Goal: Information Seeking & Learning: Check status

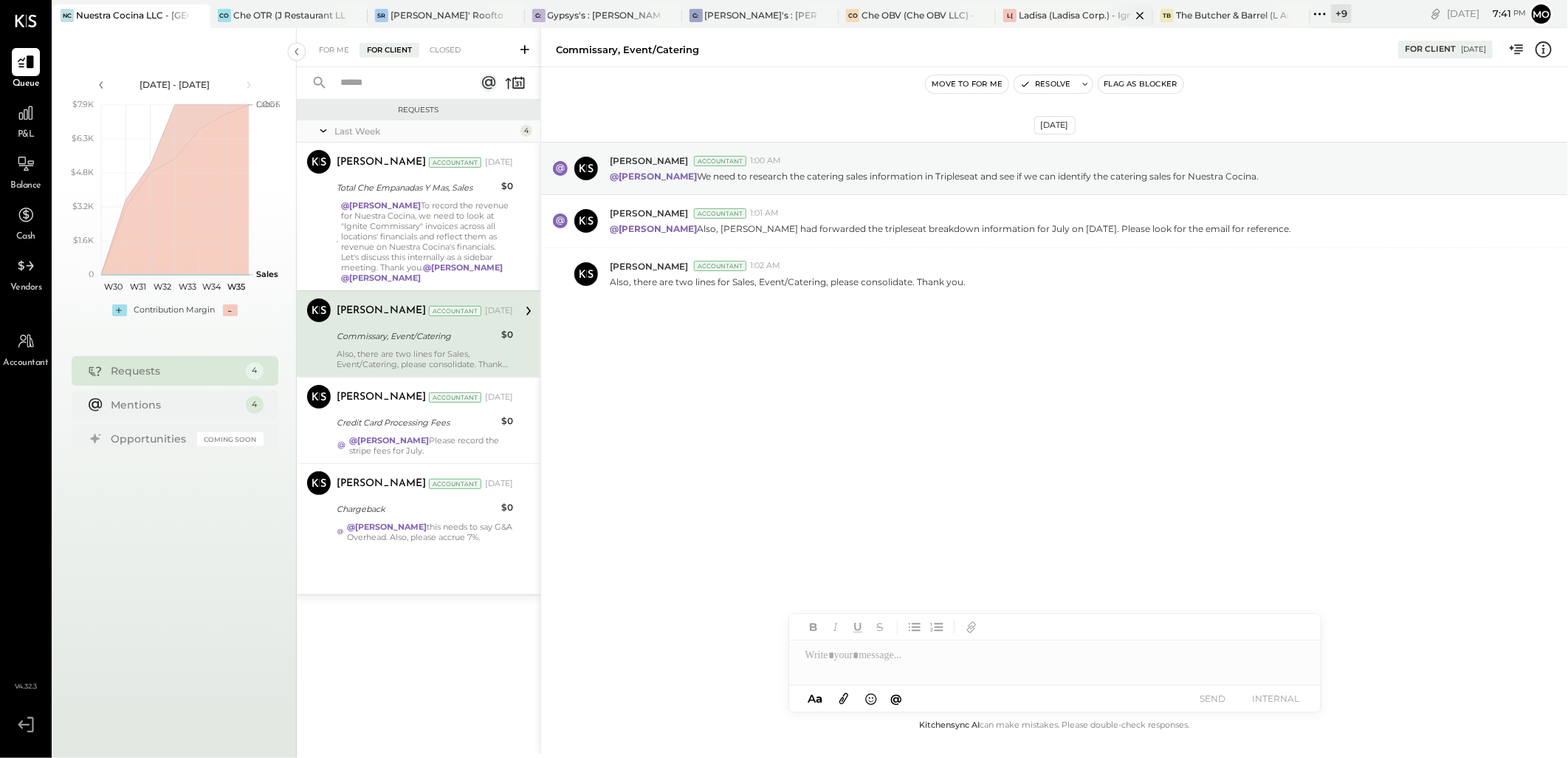
click at [1037, 11] on div "Ladisa (Ladisa Corp.) - Ignite" at bounding box center [1075, 16] width 112 height 13
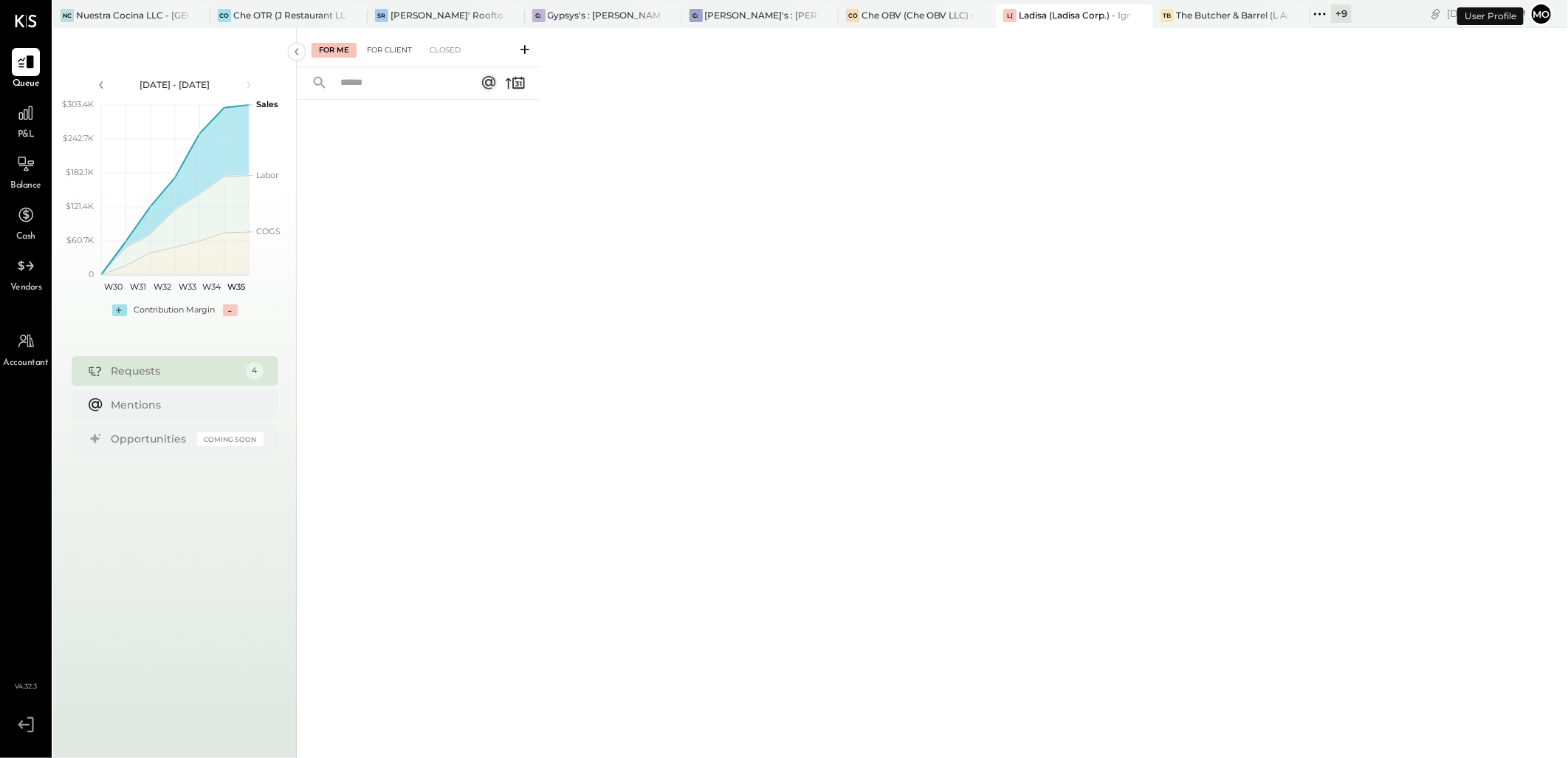
click at [384, 47] on div "For Client" at bounding box center [389, 50] width 60 height 15
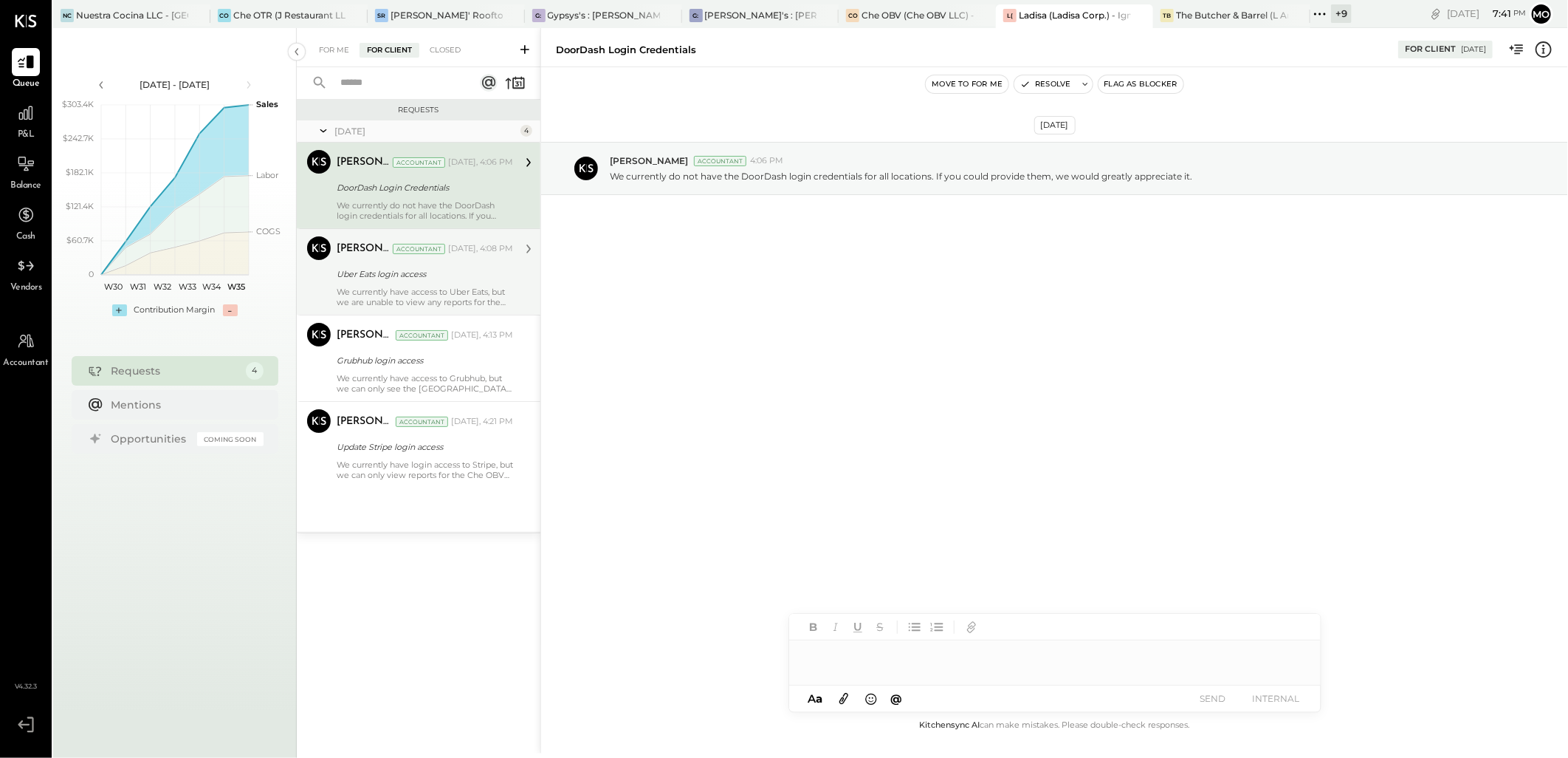
click at [371, 274] on div "Uber Eats login access" at bounding box center [422, 274] width 172 height 15
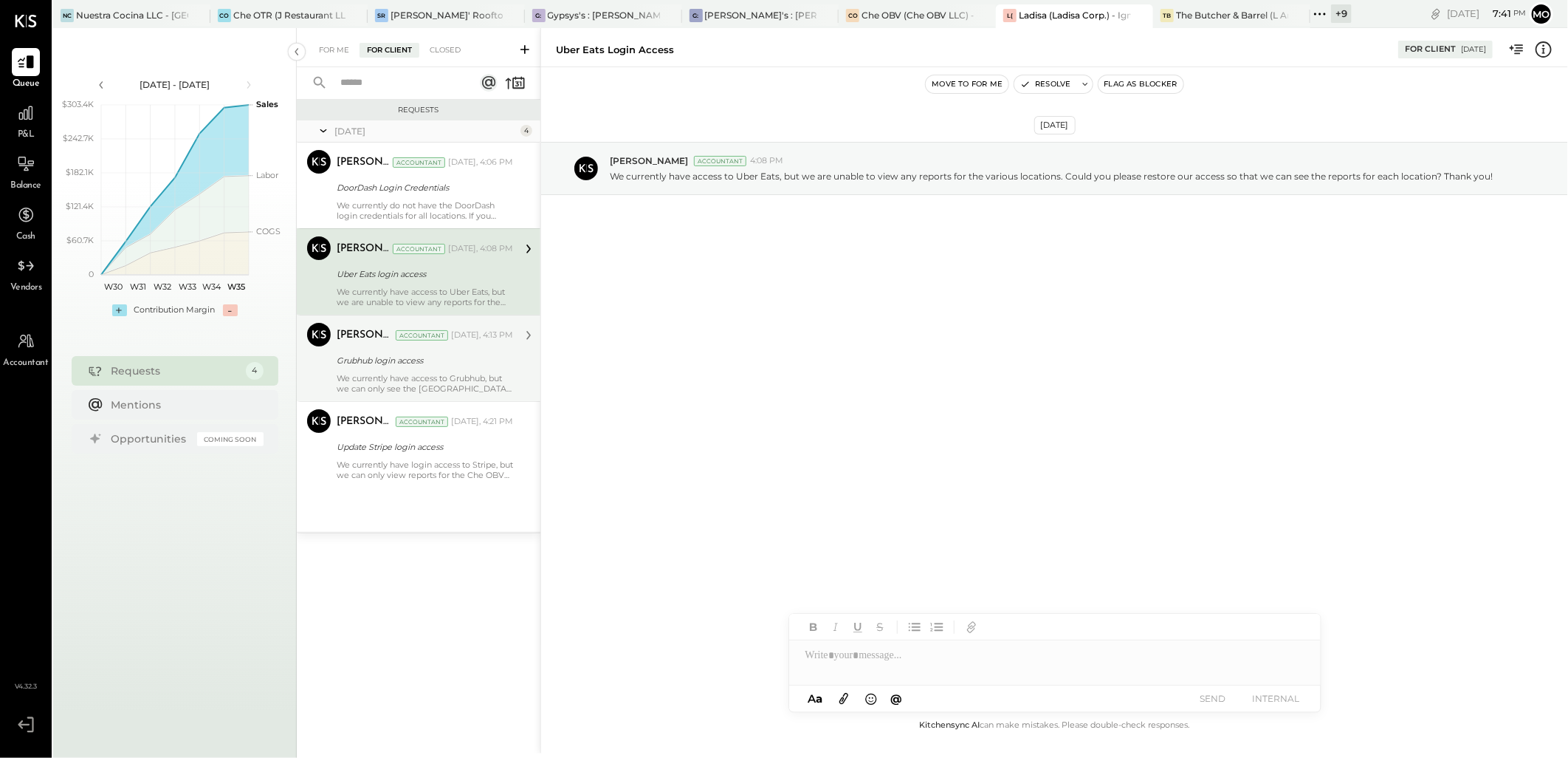
click at [382, 367] on div "Grubhub login access" at bounding box center [422, 360] width 172 height 15
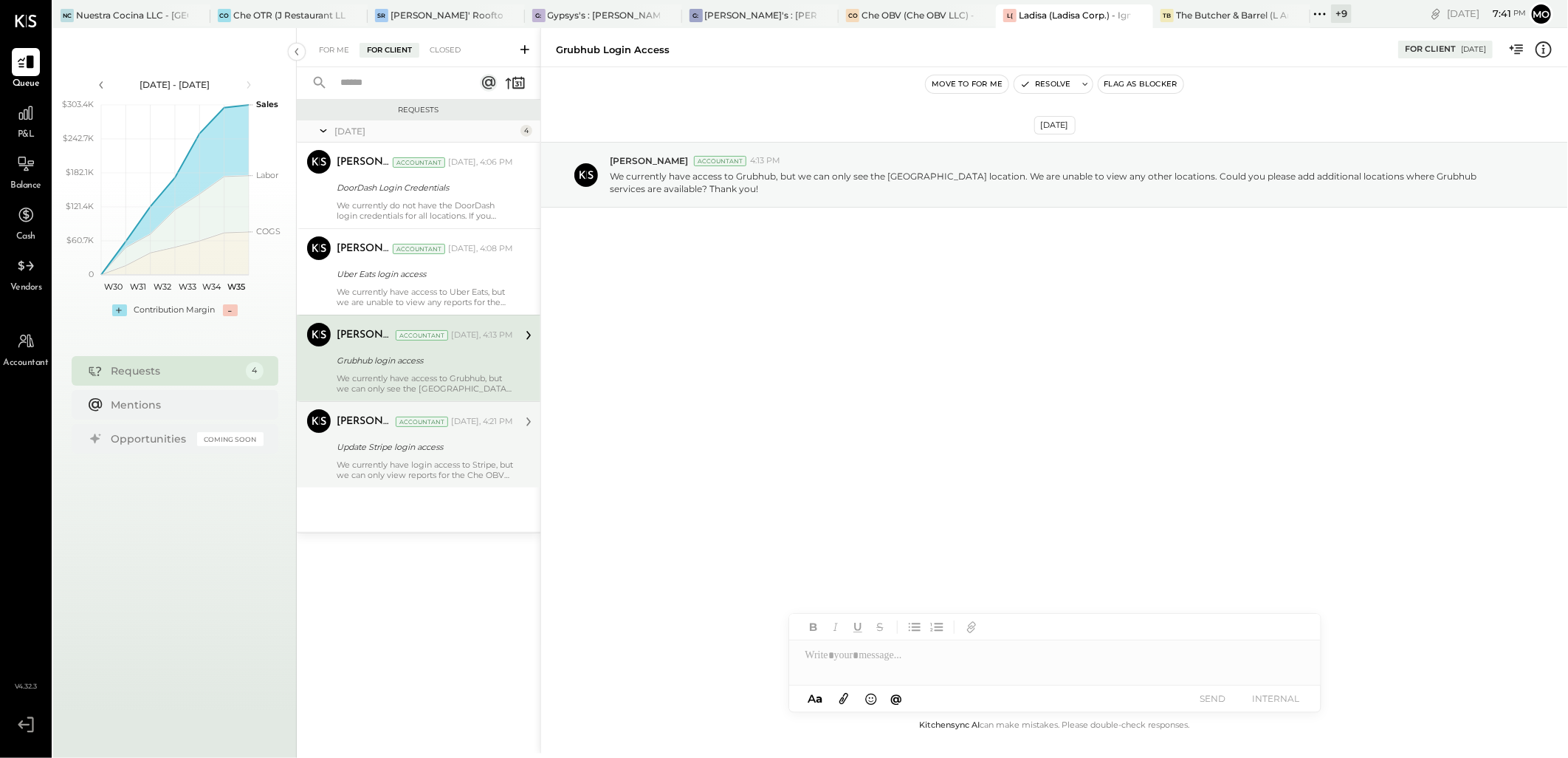
click at [380, 463] on div "We currently have login access to Stripe, but we can only view reports for the …" at bounding box center [424, 470] width 176 height 21
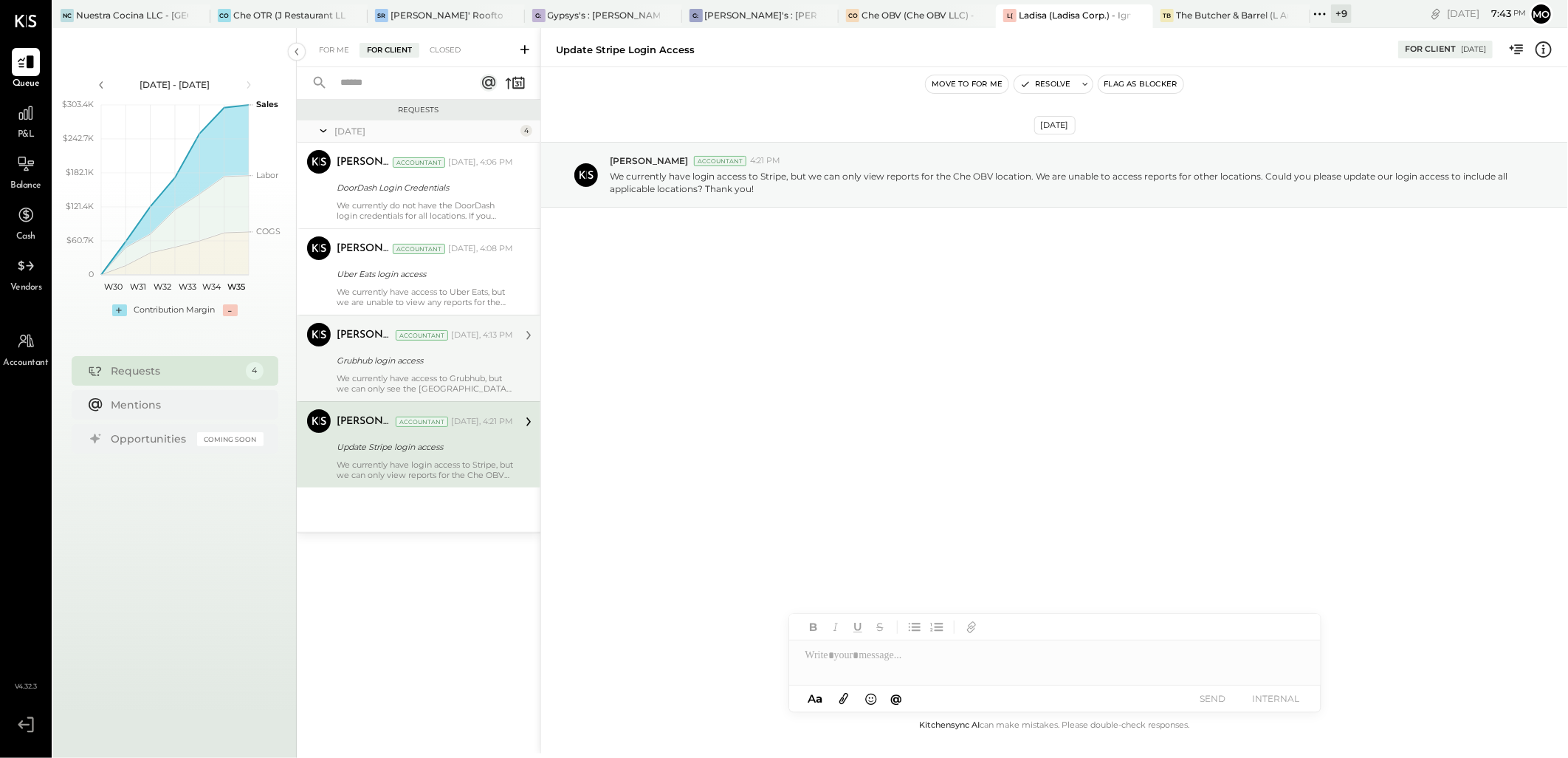
click at [440, 368] on div "Grubhub login access" at bounding box center [422, 359] width 172 height 17
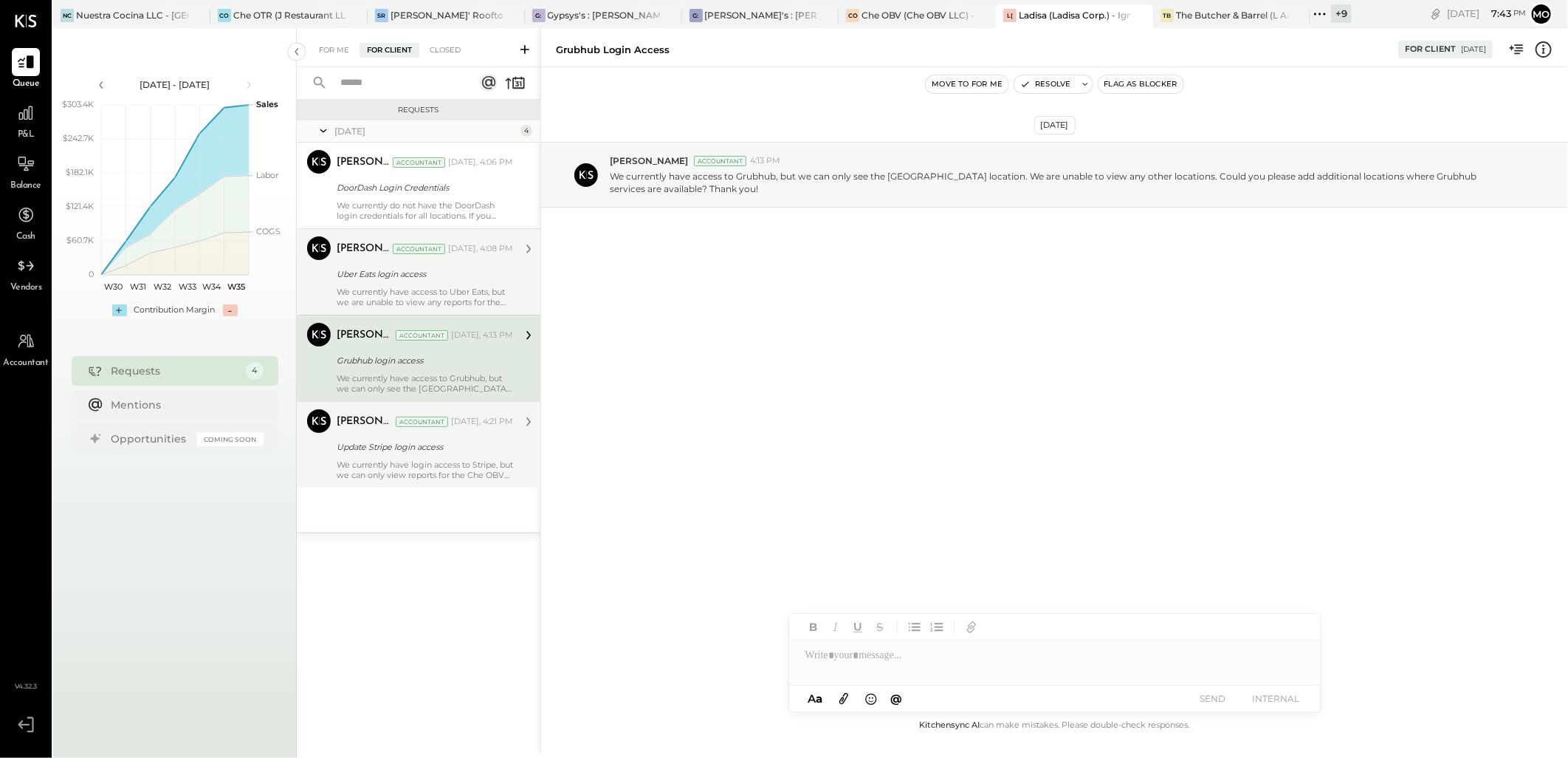
click at [424, 285] on div "Mohammadsalkin Ansari Accountant [DATE], 4:08 PM Uber Eats login access We curr…" at bounding box center [424, 272] width 176 height 71
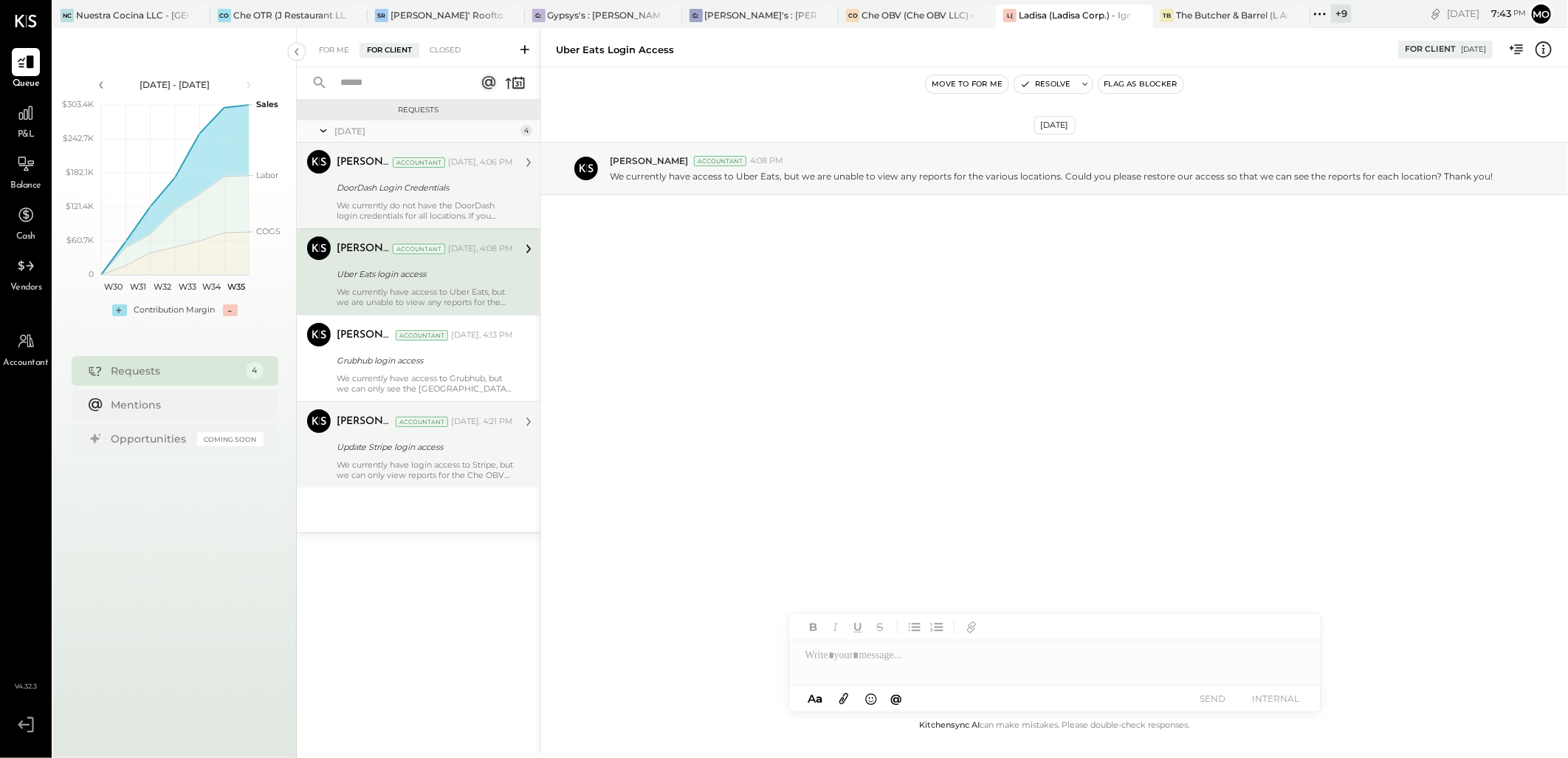
click at [401, 203] on div "We currently do not have the DoorDash login credentials for all locations. If y…" at bounding box center [424, 210] width 176 height 21
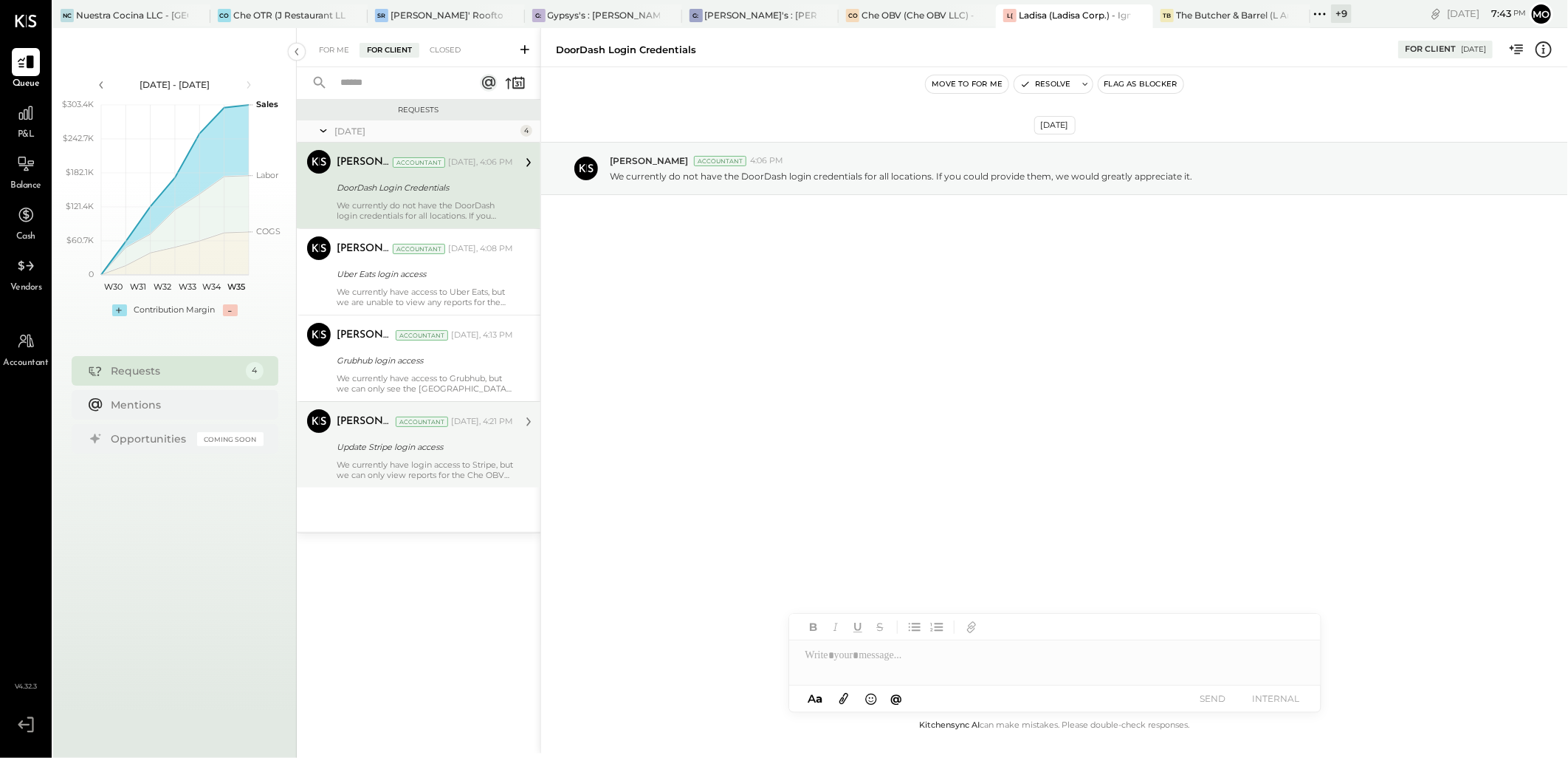
click at [422, 454] on div "Update Stripe login access" at bounding box center [422, 446] width 172 height 17
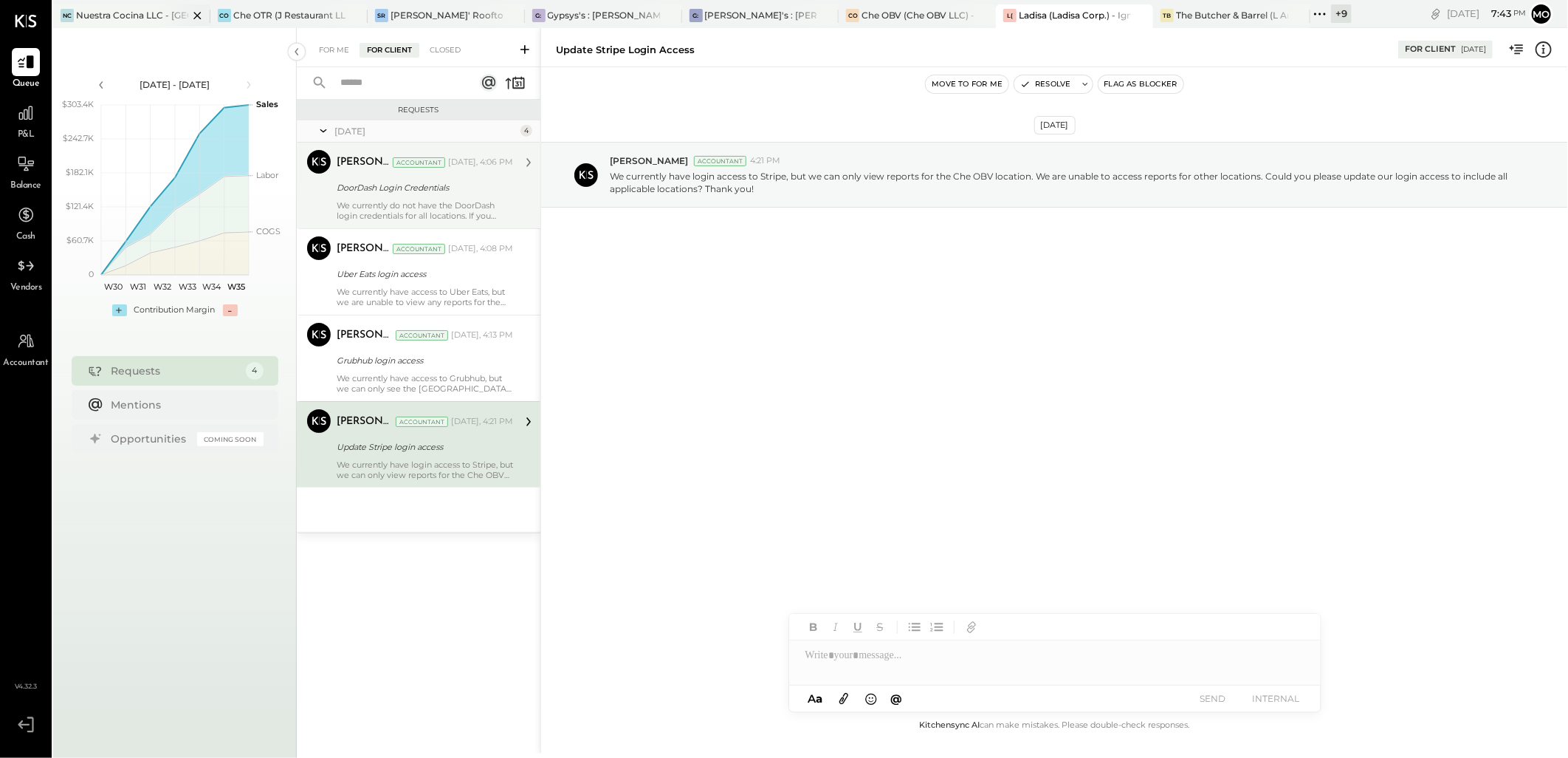
click at [135, 17] on div "Nuestra Cocina LLC - [GEOGRAPHIC_DATA]" at bounding box center [131, 16] width 112 height 13
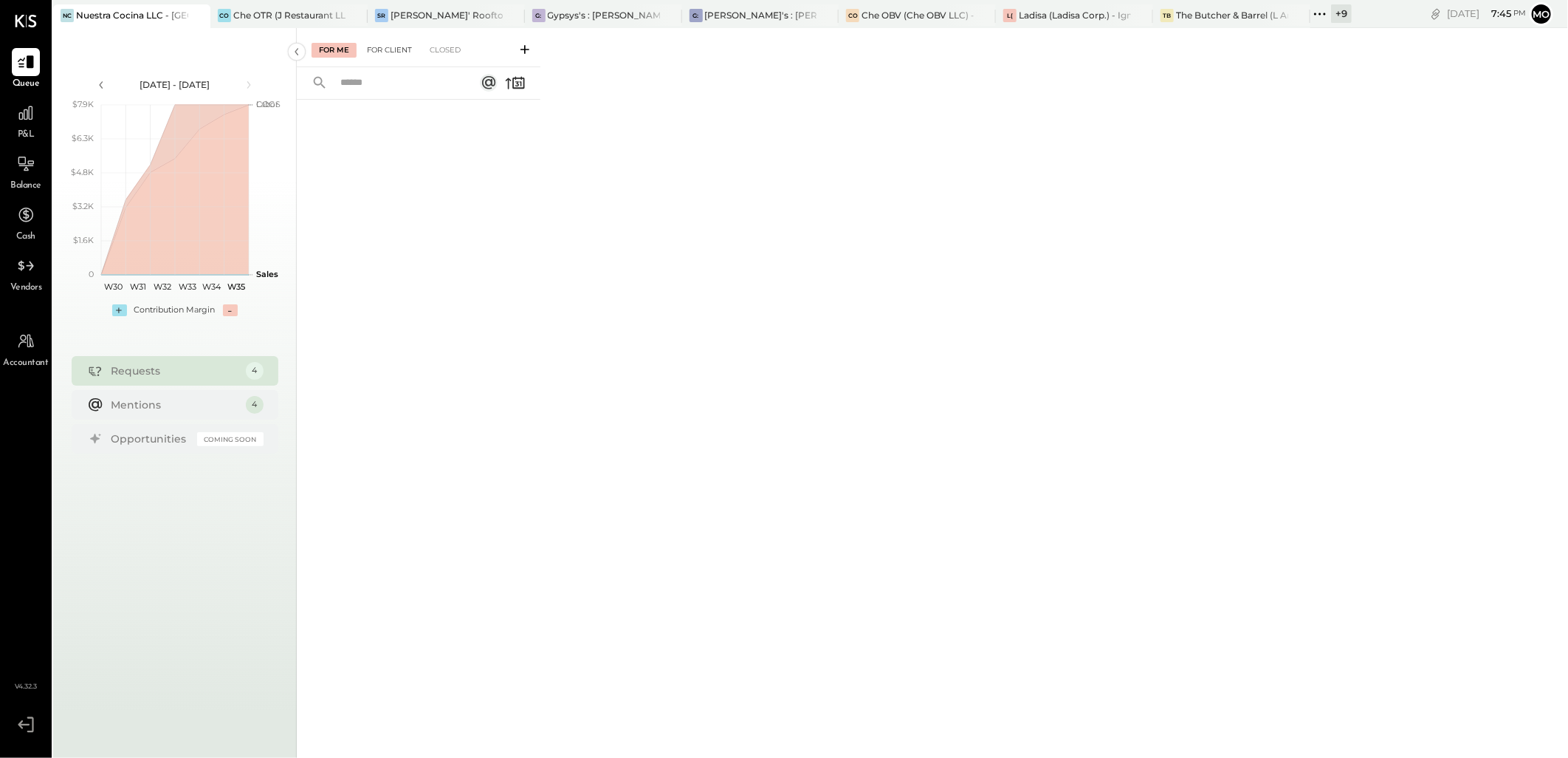
click at [389, 49] on div "For Client" at bounding box center [389, 50] width 60 height 15
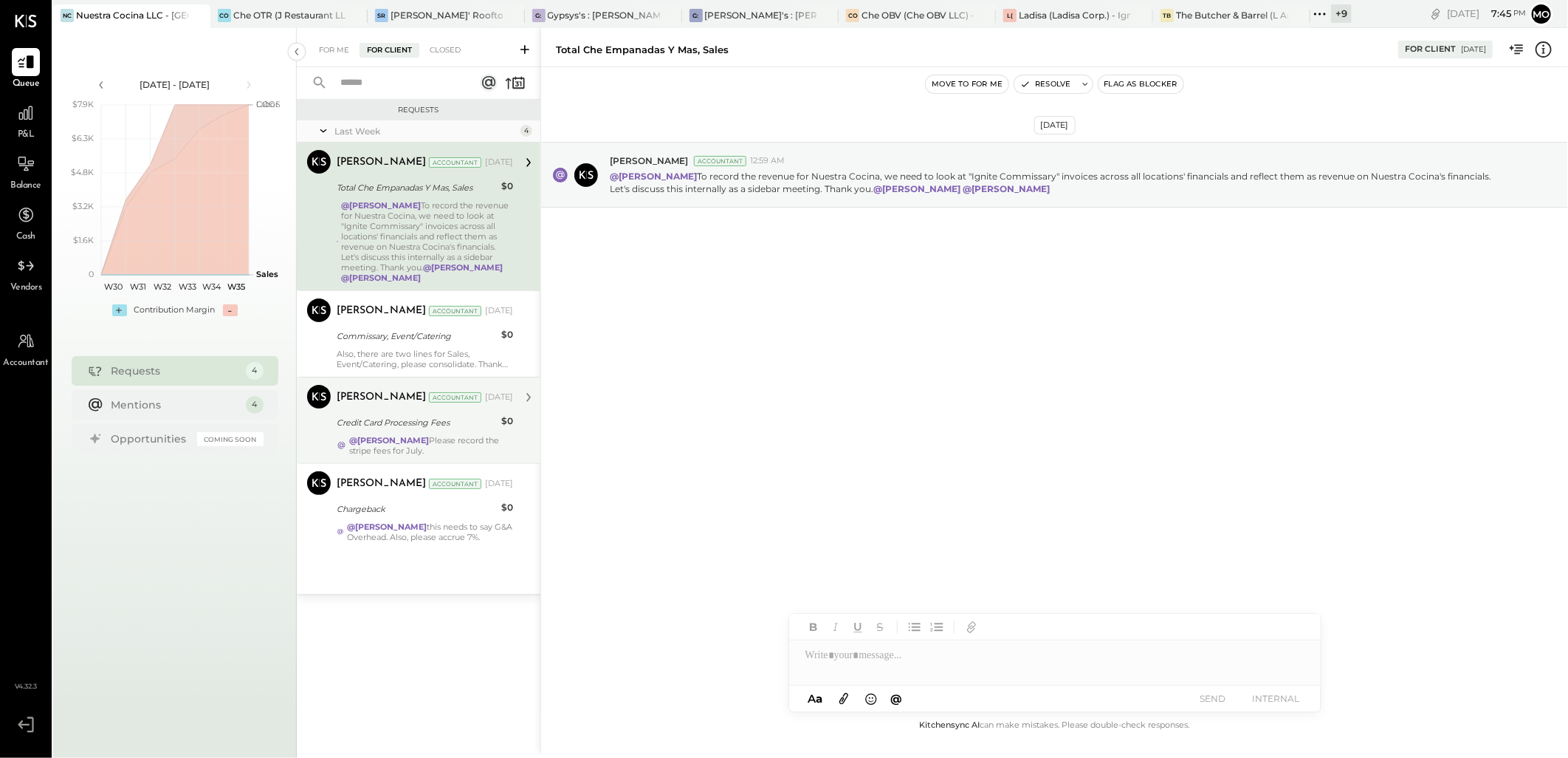
click at [440, 433] on div "[PERSON_NAME] Accountant [DATE] Credit Card Processing Fees $0 @[PERSON_NAME] P…" at bounding box center [424, 421] width 176 height 71
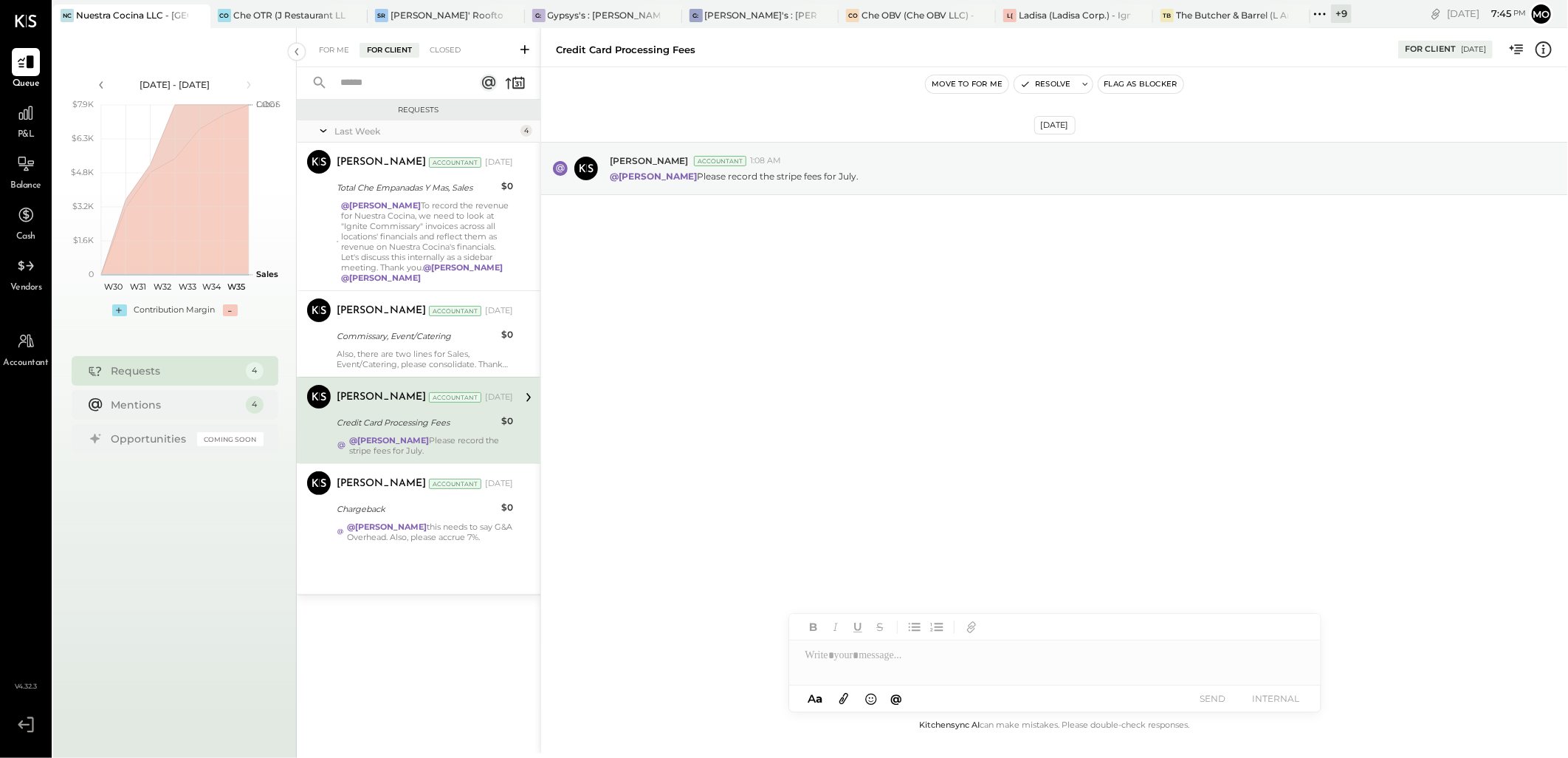
drag, startPoint x: 436, startPoint y: 350, endPoint x: 649, endPoint y: 393, distance: 217.3
click at [437, 351] on div "Also, there are two lines for Sales, Event/Catering, please consolidate. Thank …" at bounding box center [424, 358] width 176 height 21
